Goal: Information Seeking & Learning: Check status

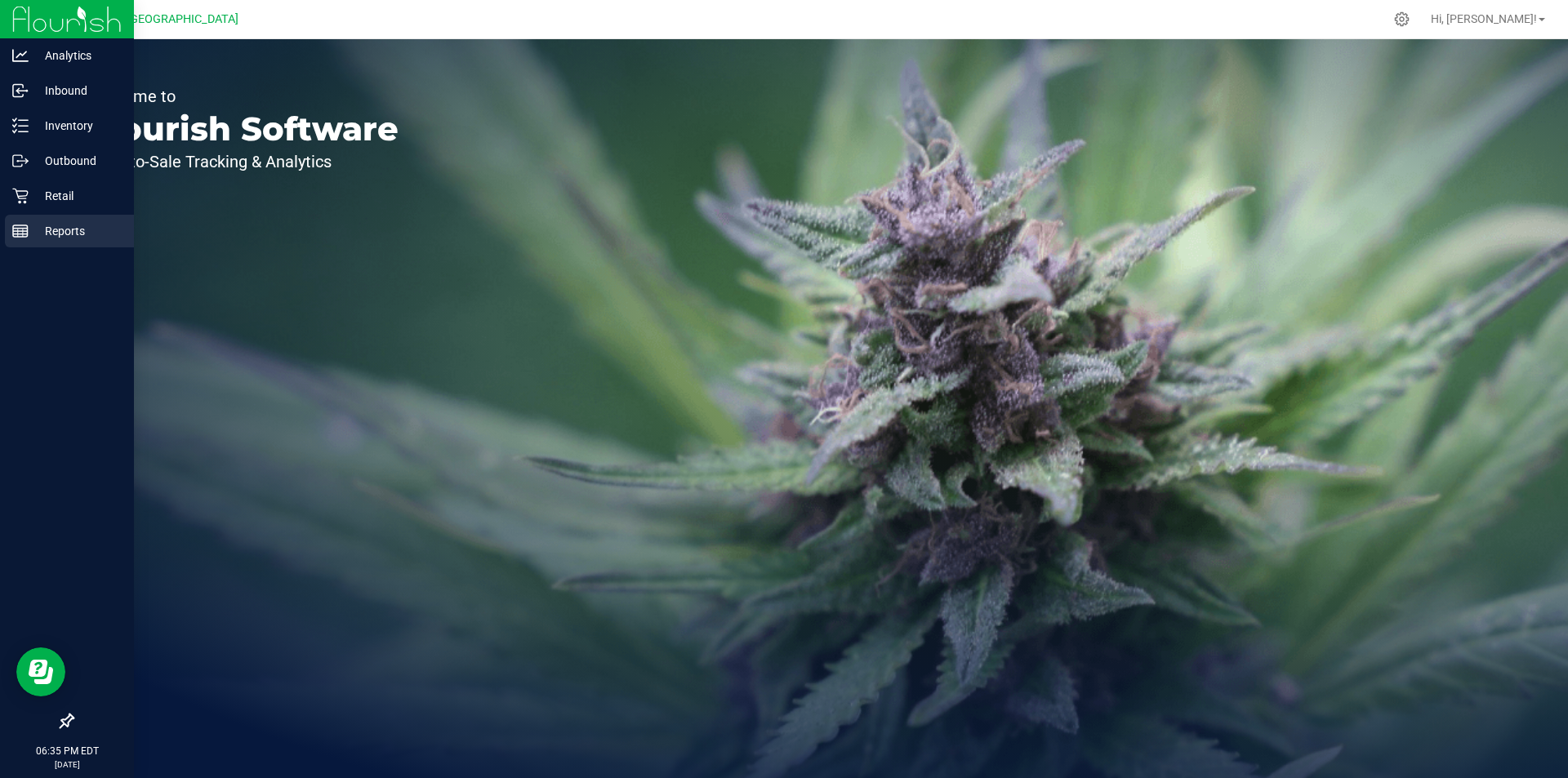
click at [54, 229] on p "Reports" at bounding box center [77, 231] width 98 height 20
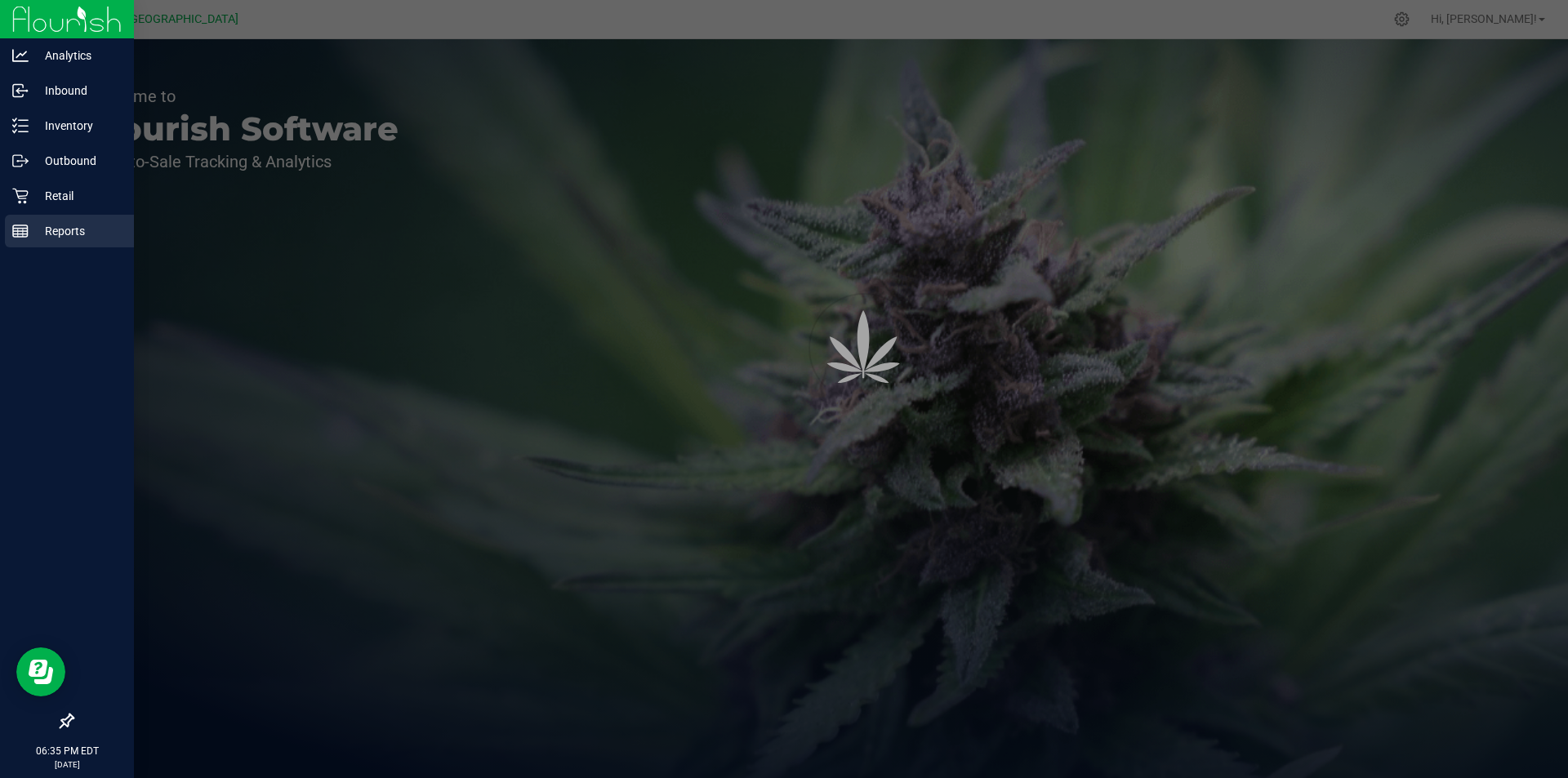
click at [54, 229] on p "Reports" at bounding box center [77, 231] width 98 height 20
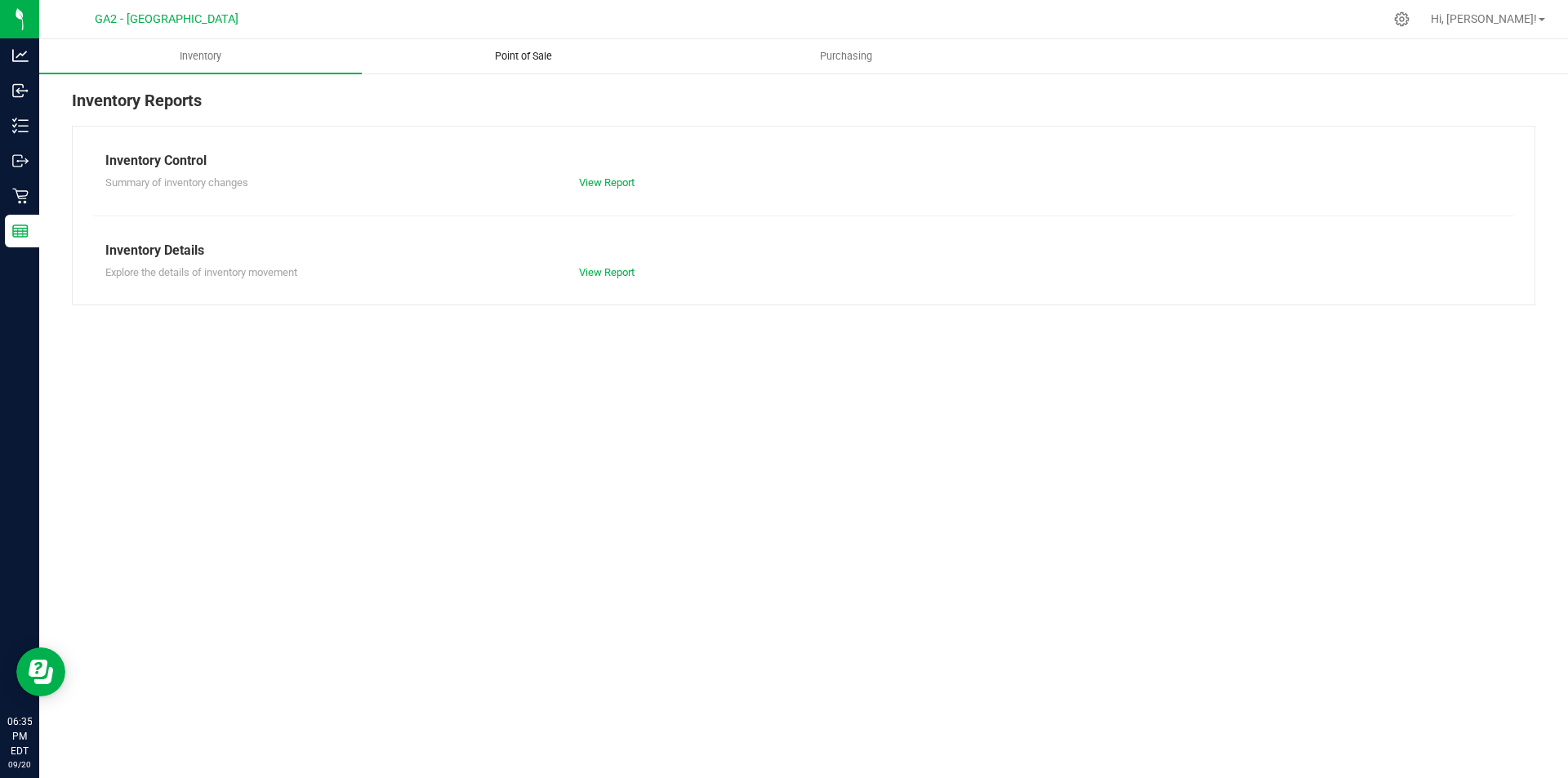
click at [599, 71] on uib-tab-heading "Point of Sale" at bounding box center [523, 57] width 321 height 32
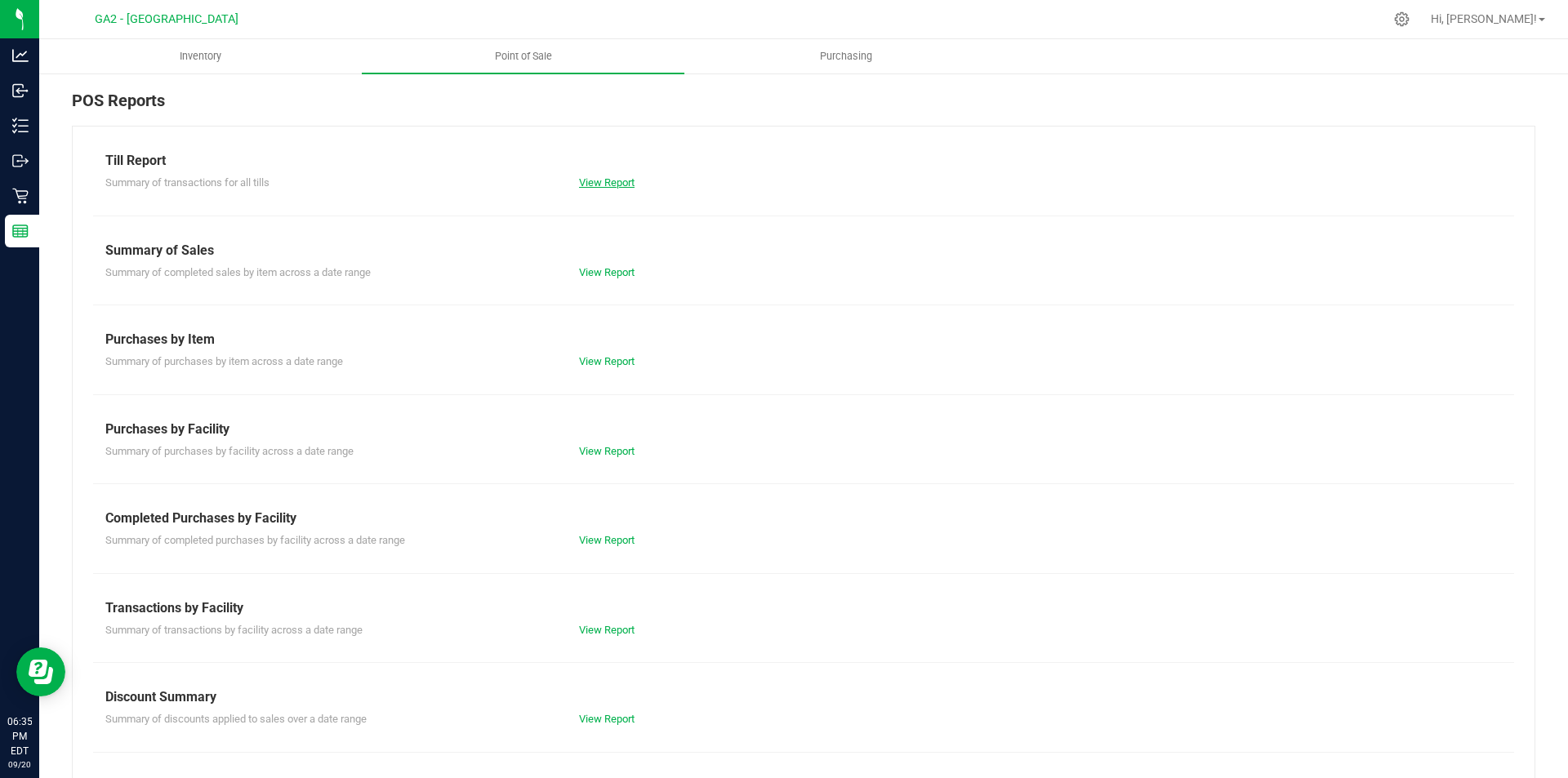
click at [601, 183] on link "View Report" at bounding box center [607, 182] width 56 height 13
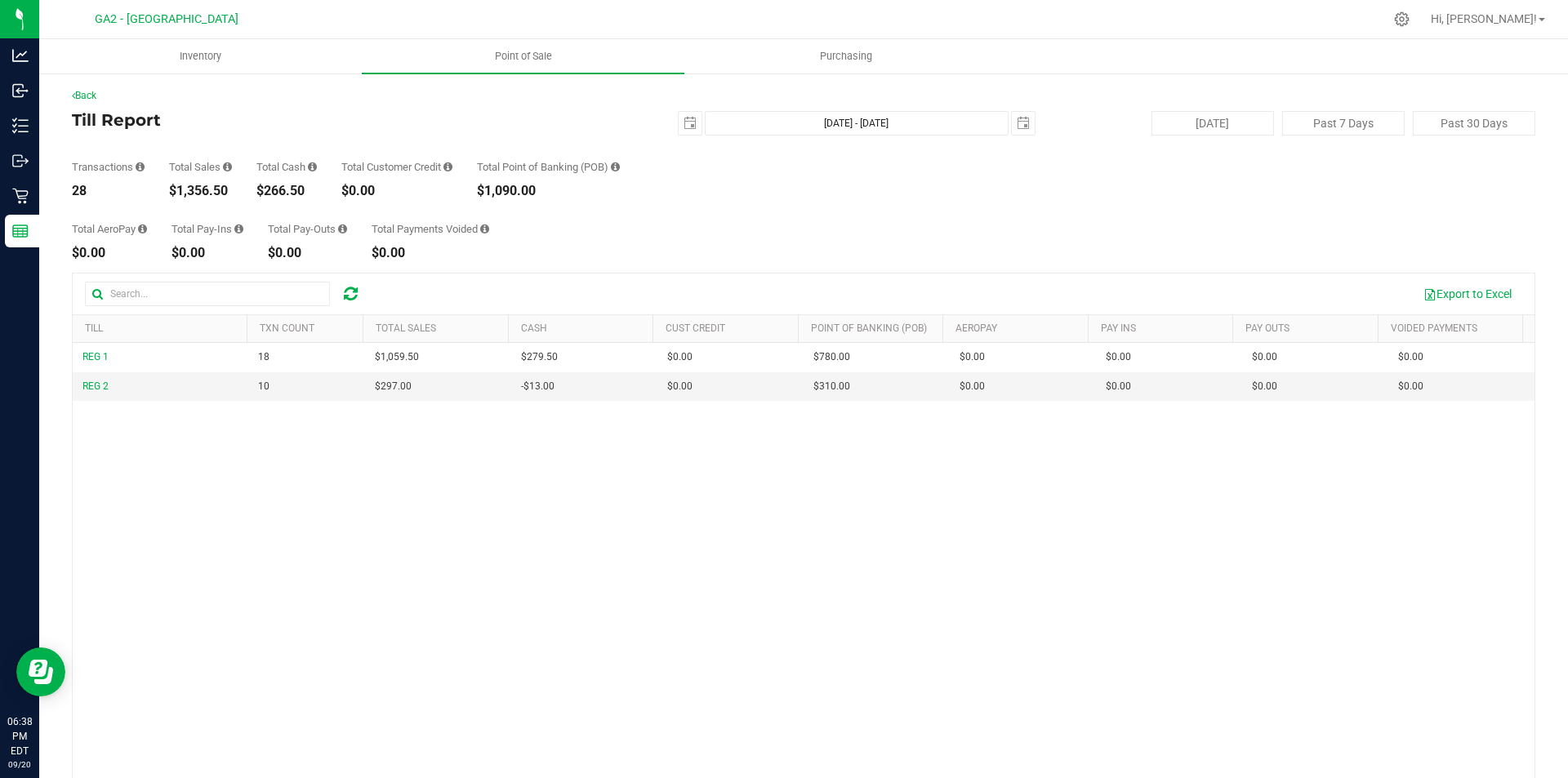
click at [622, 230] on div "Total AeroPay $0.00 Total Pay-Ins $0.00 Total Pay-Outs $0.00 Total Payments Voi…" at bounding box center [803, 228] width 1464 height 62
click at [618, 271] on div "Back Till Report [DATE] [DATE] - [DATE] [DATE] [DATE] Past 7 Days Past 30 Days …" at bounding box center [803, 480] width 1464 height 784
click at [612, 275] on div "Export to Excel" at bounding box center [803, 293] width 1462 height 40
